Goal: Find specific page/section: Find specific page/section

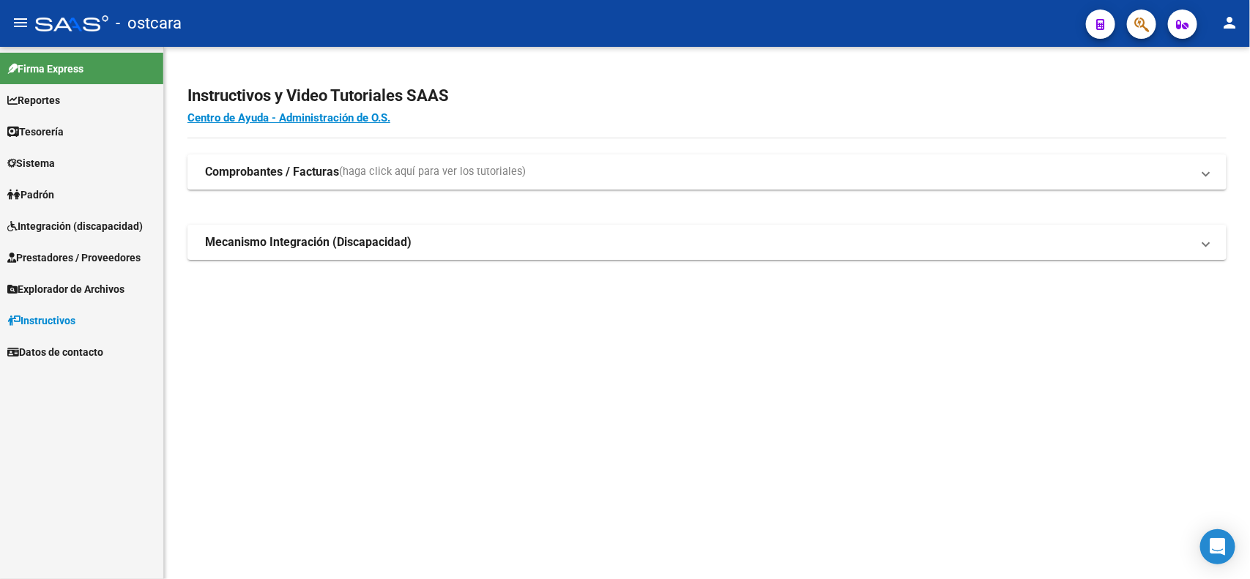
click at [64, 258] on span "Prestadores / Proveedores" at bounding box center [73, 258] width 133 height 16
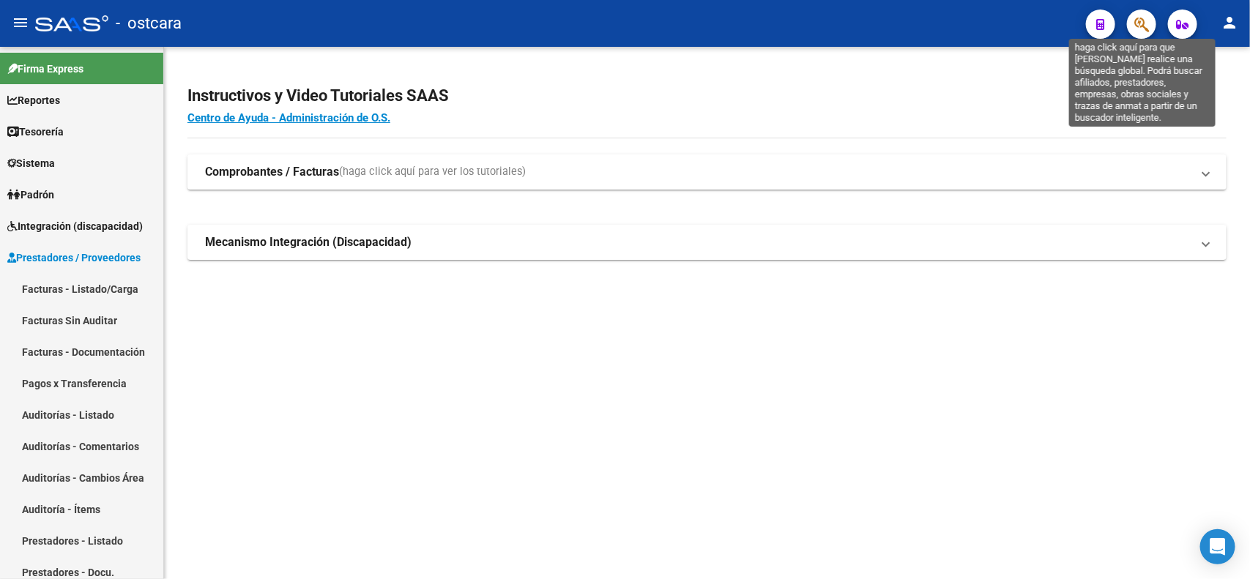
click at [1144, 31] on icon "button" at bounding box center [1141, 24] width 15 height 17
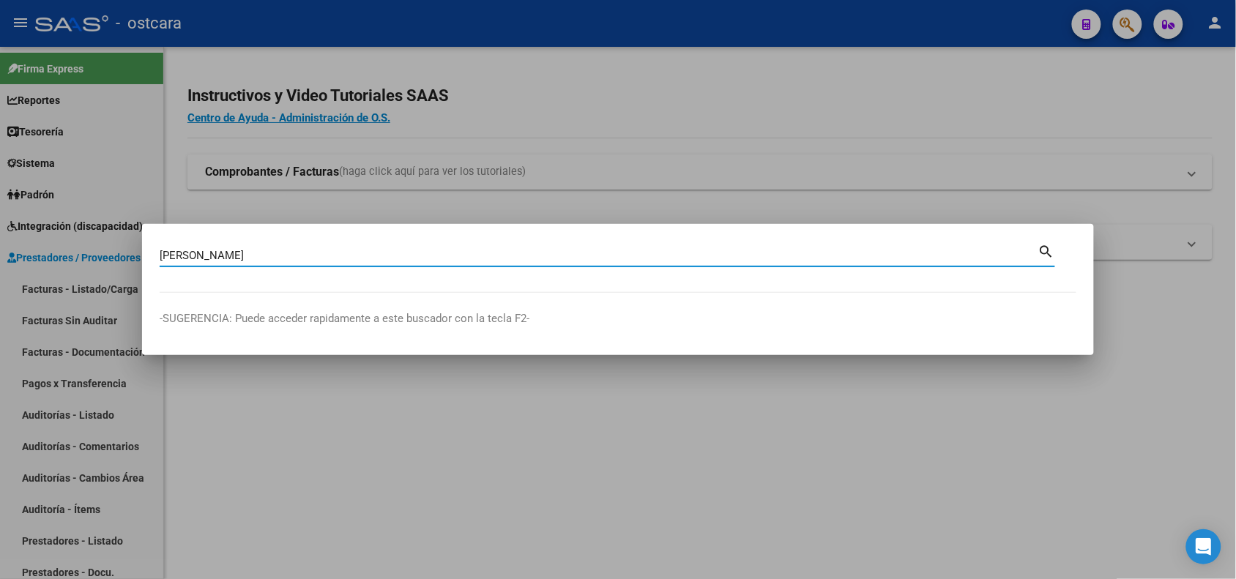
type input "[PERSON_NAME]"
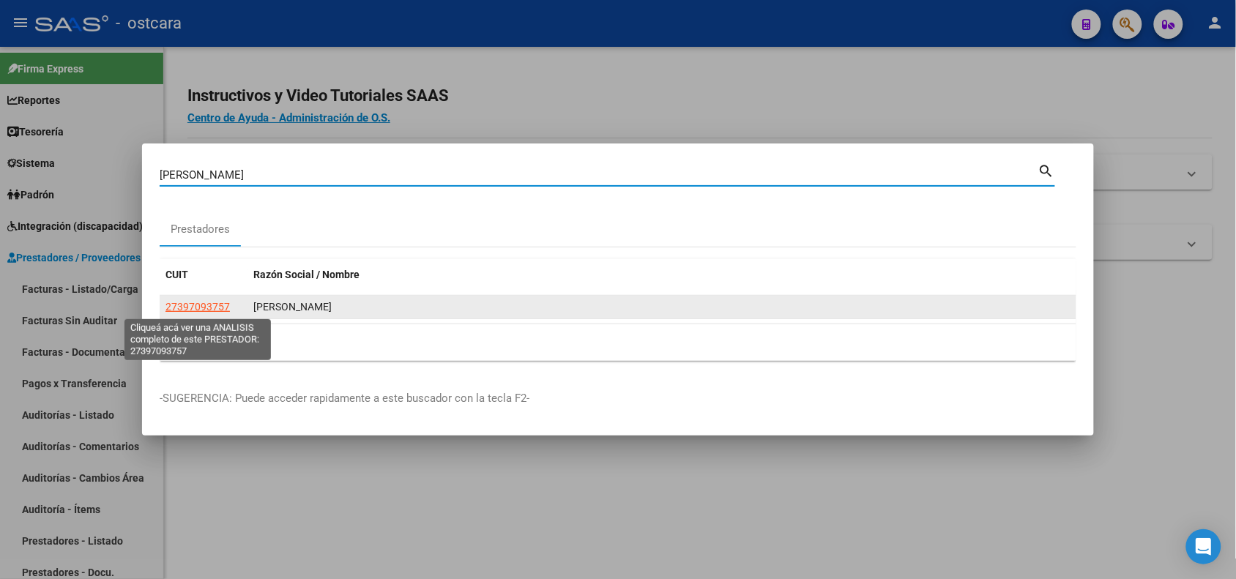
click at [215, 310] on span "27397093757" at bounding box center [197, 307] width 64 height 12
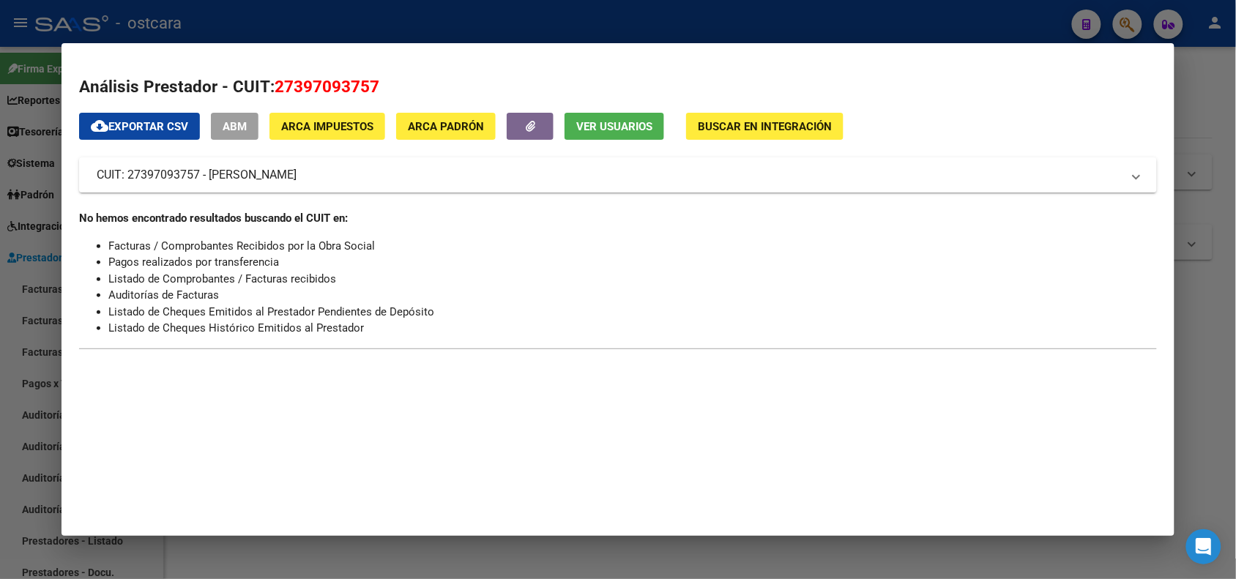
click at [610, 121] on span "Ver Usuarios" at bounding box center [614, 126] width 76 height 13
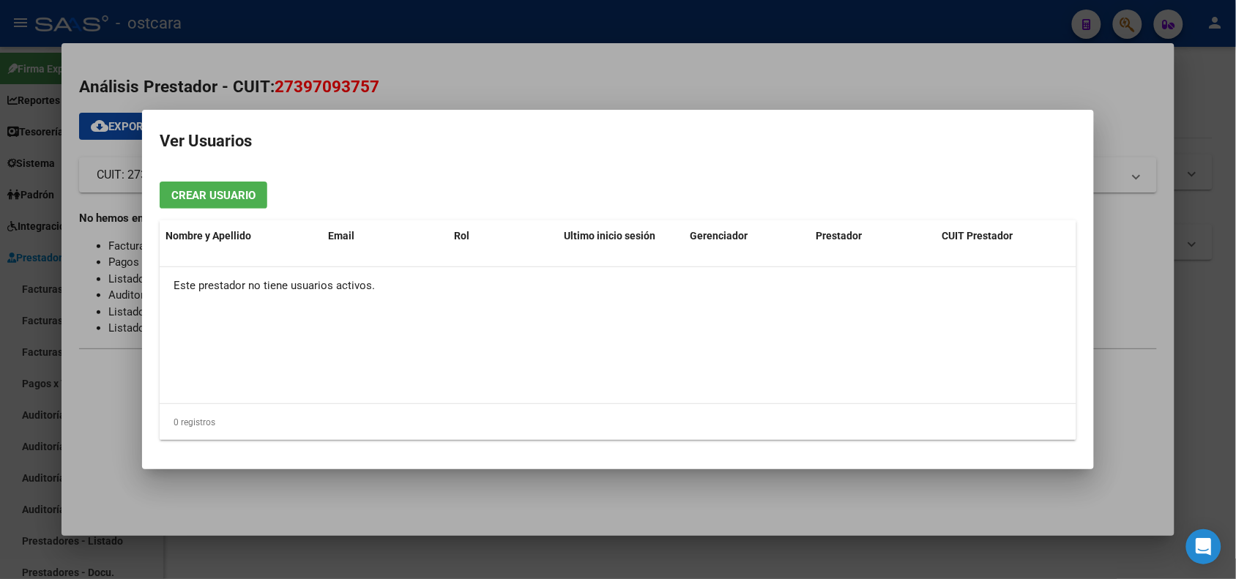
click at [1132, 97] on div at bounding box center [618, 289] width 1236 height 579
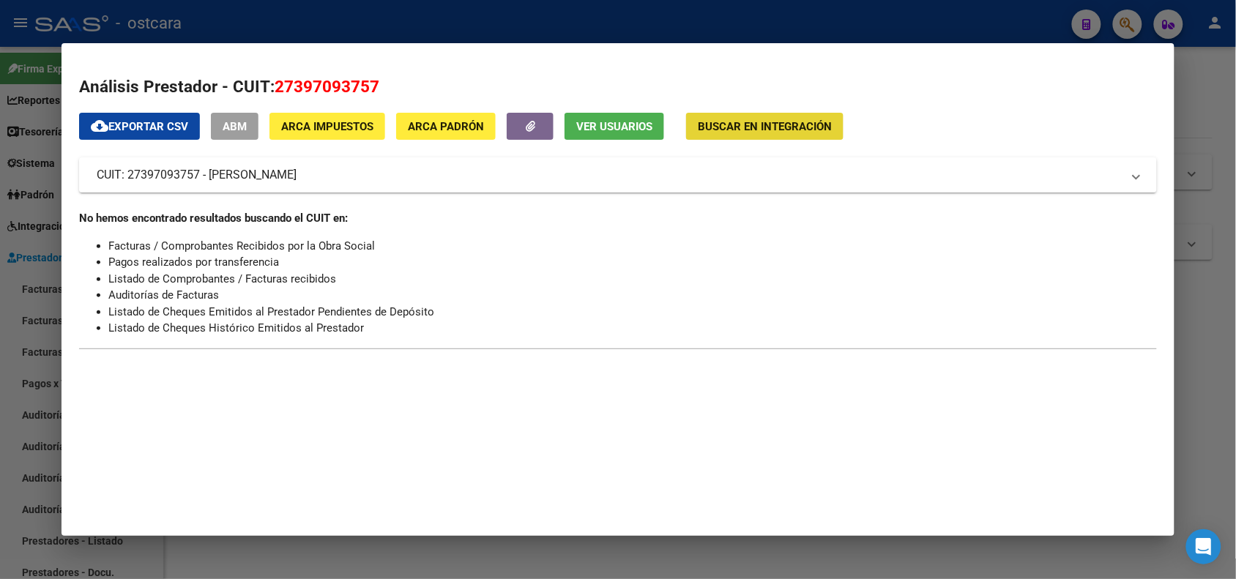
click at [748, 134] on button "Buscar en Integración" at bounding box center [764, 126] width 157 height 27
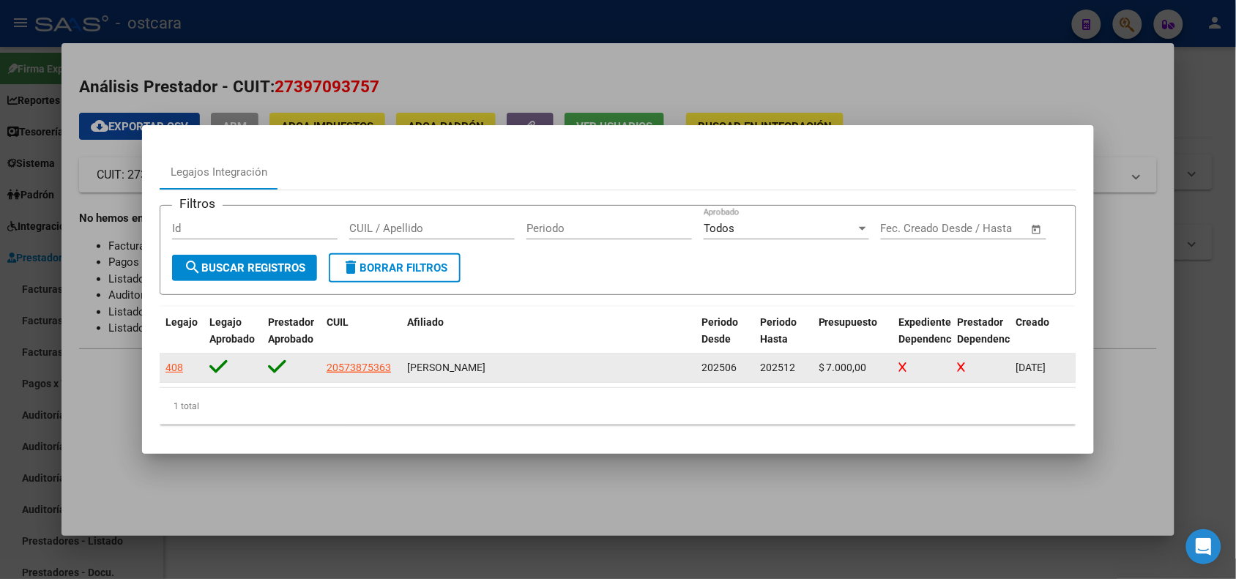
click at [179, 370] on div "408" at bounding box center [174, 368] width 18 height 17
click at [169, 368] on div "408" at bounding box center [174, 368] width 18 height 17
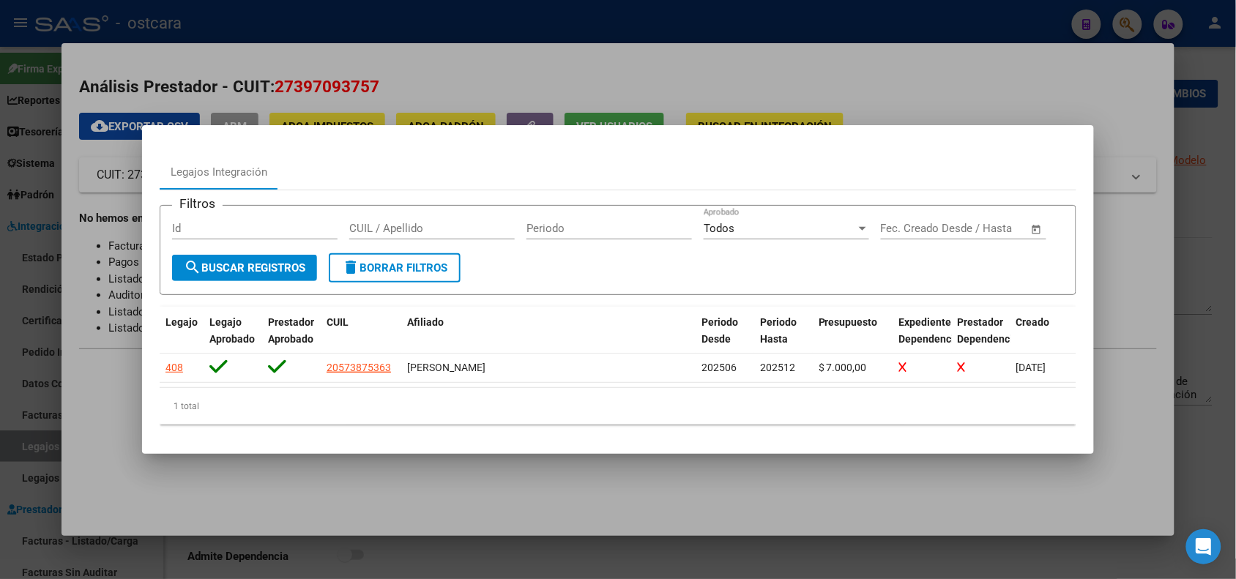
click at [1079, 107] on div at bounding box center [618, 289] width 1236 height 579
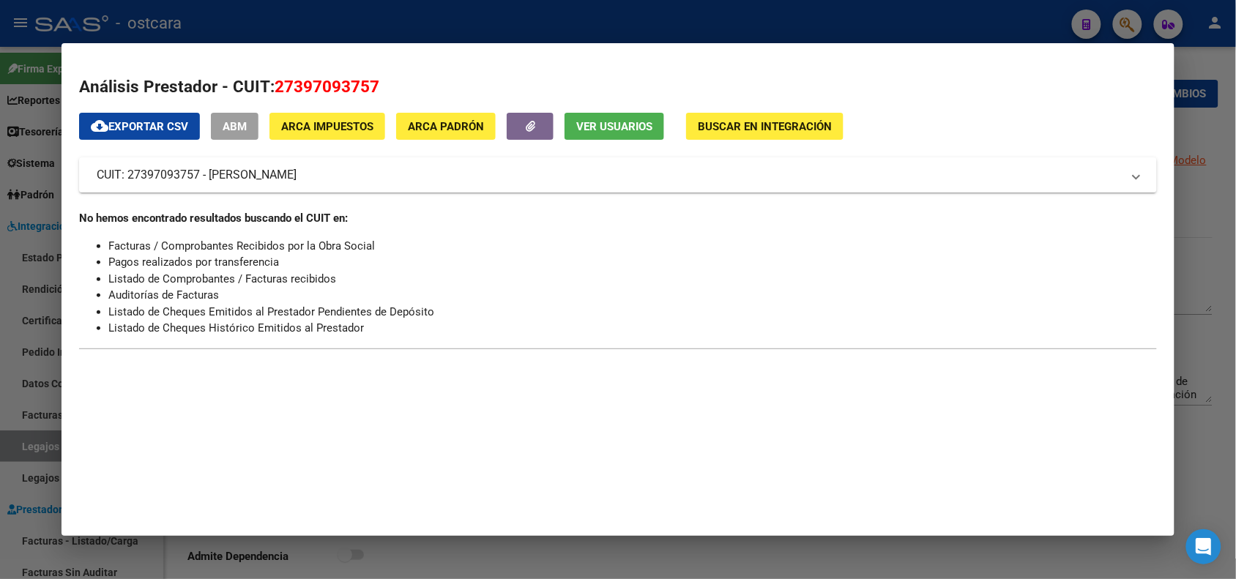
click at [1198, 112] on div at bounding box center [618, 289] width 1236 height 579
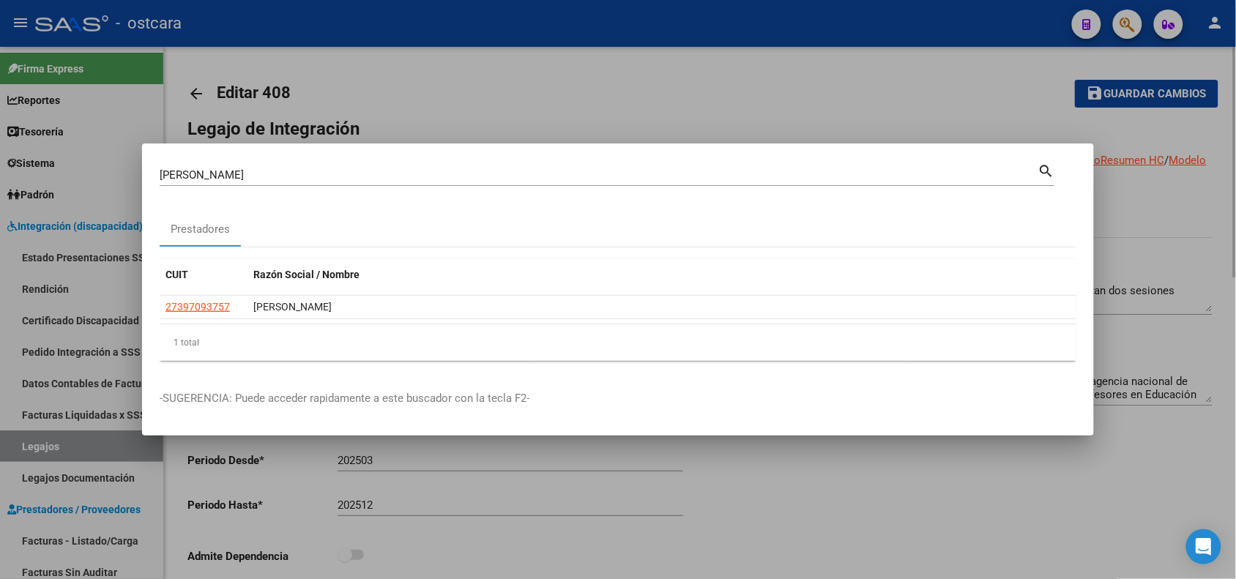
click at [1129, 111] on div at bounding box center [618, 289] width 1236 height 579
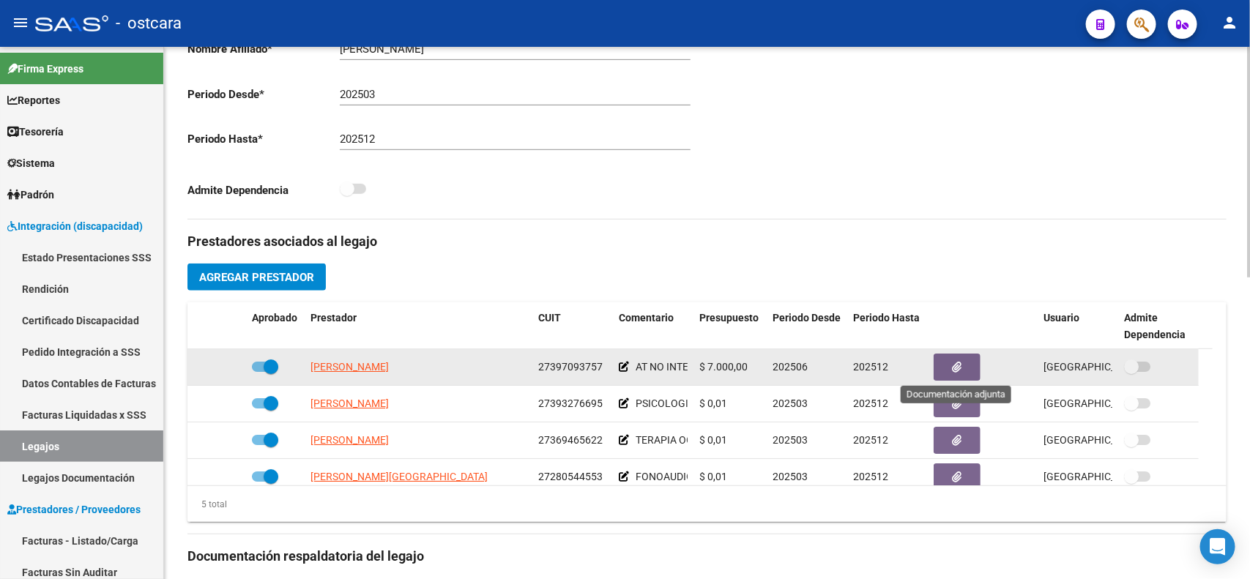
click at [965, 362] on button "button" at bounding box center [957, 367] width 47 height 27
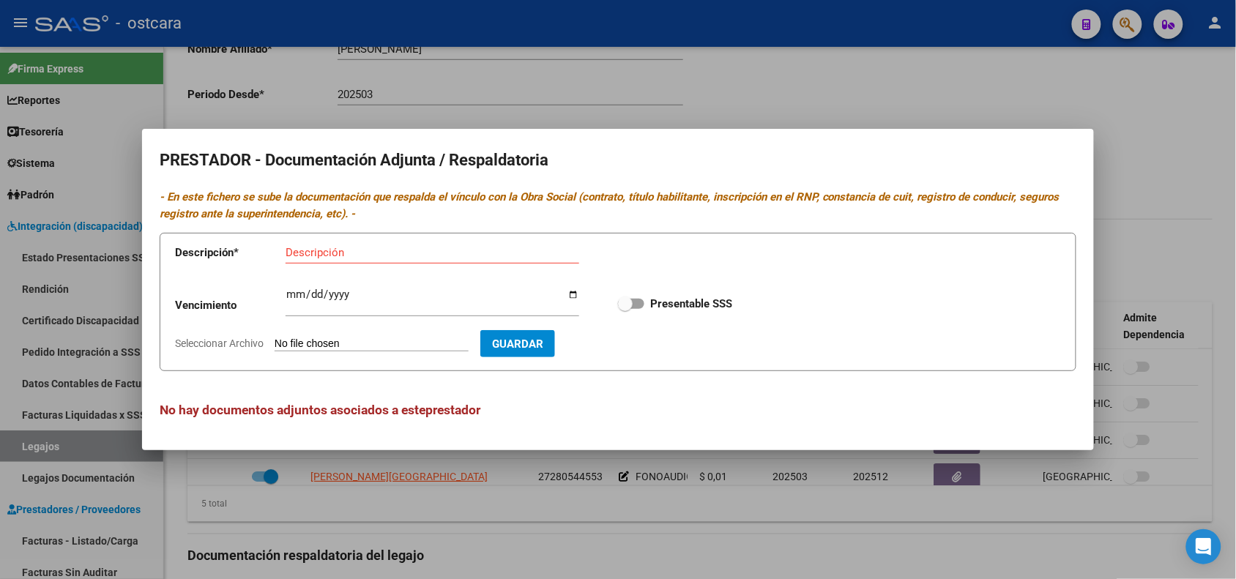
click at [1150, 182] on div at bounding box center [618, 289] width 1236 height 579
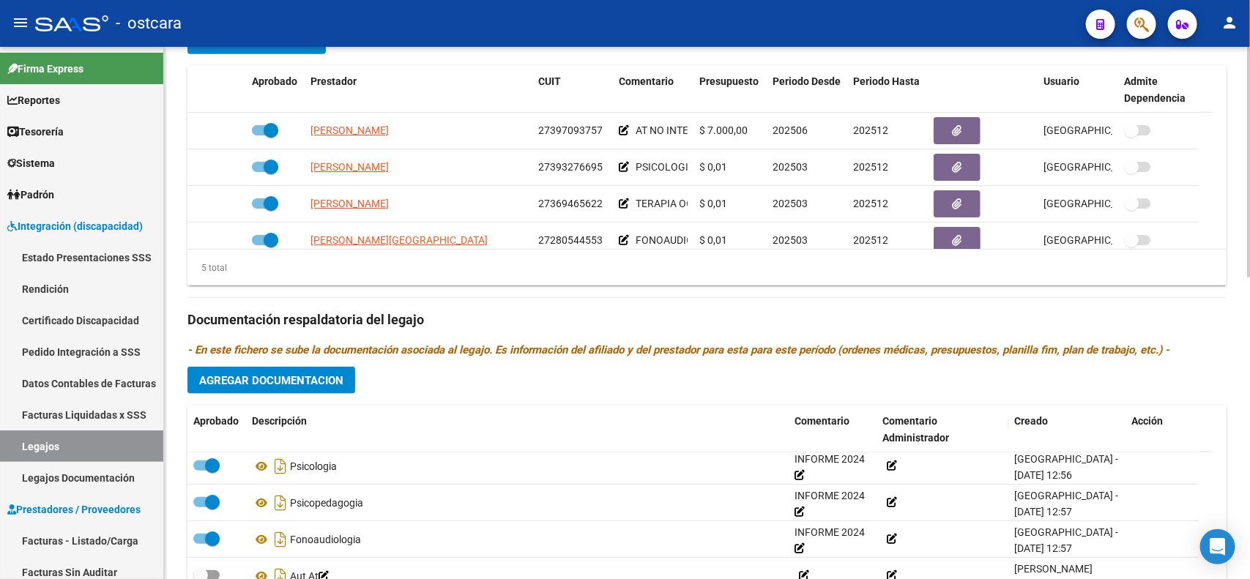
scroll to position [491, 0]
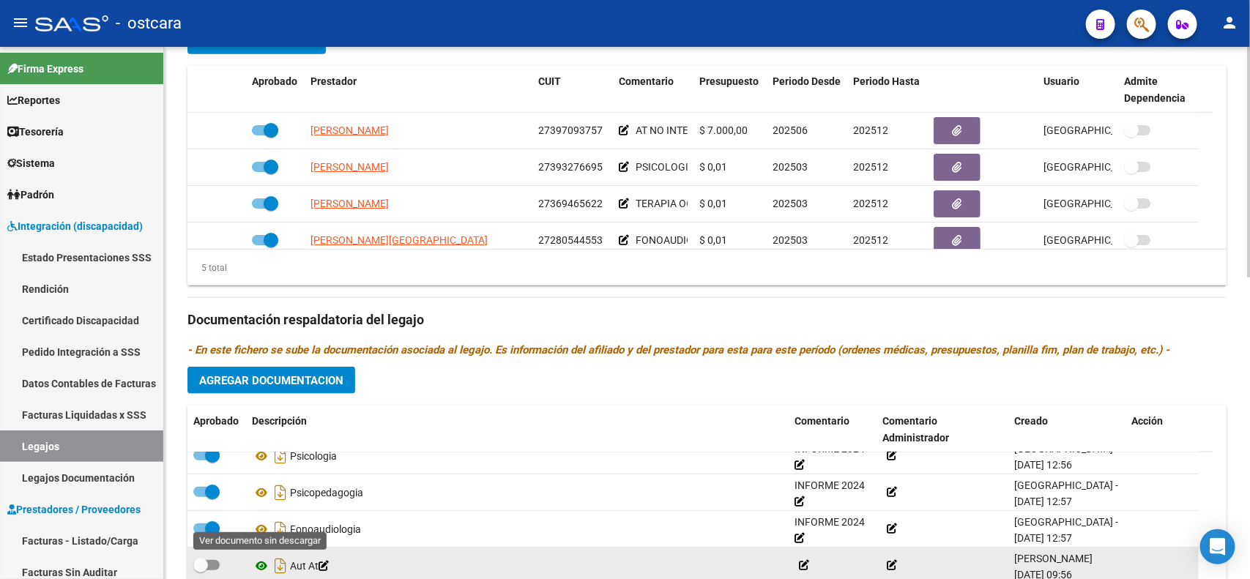
click at [252, 567] on icon at bounding box center [261, 566] width 19 height 18
